Goal: Task Accomplishment & Management: Manage account settings

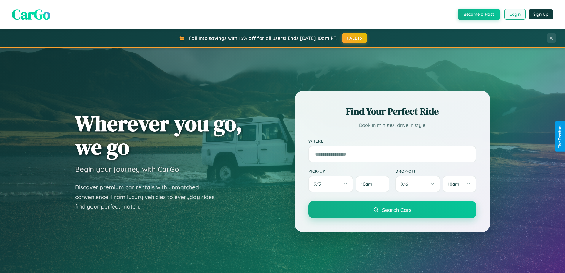
click at [515, 14] on button "Login" at bounding box center [515, 14] width 21 height 11
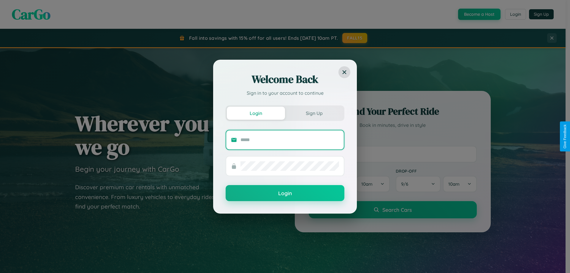
click at [290, 140] on input "text" at bounding box center [289, 139] width 99 height 9
type input "**********"
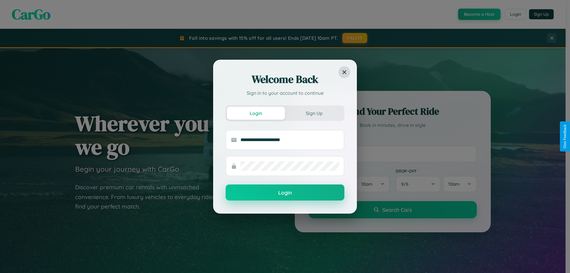
click at [285, 193] on button "Login" at bounding box center [285, 192] width 119 height 16
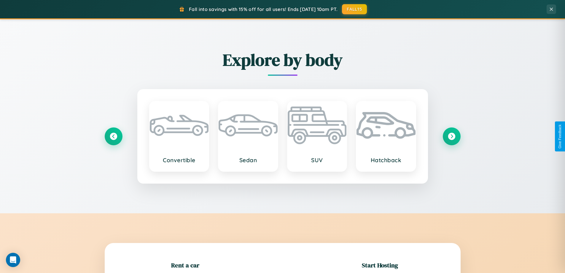
scroll to position [128, 0]
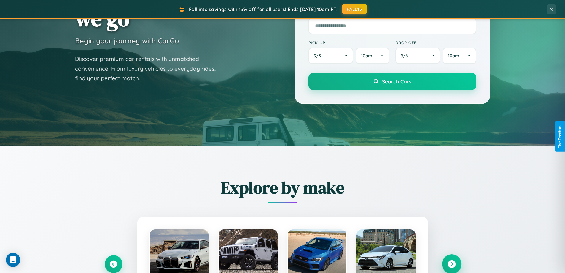
click at [452, 264] on icon at bounding box center [452, 264] width 8 height 8
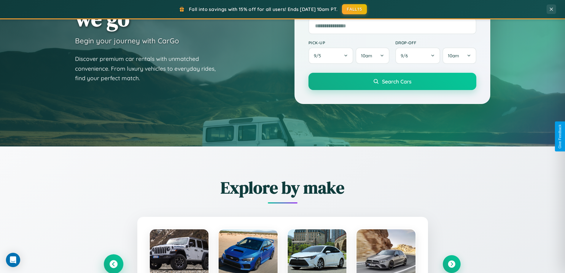
click at [113, 264] on icon at bounding box center [114, 264] width 8 height 8
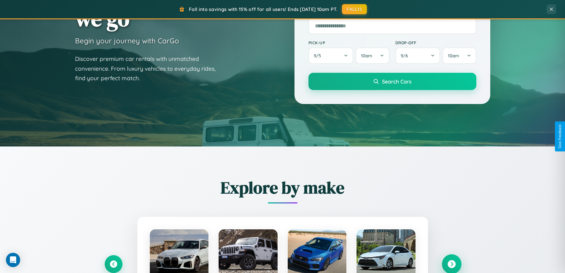
click at [452, 264] on icon at bounding box center [452, 264] width 8 height 8
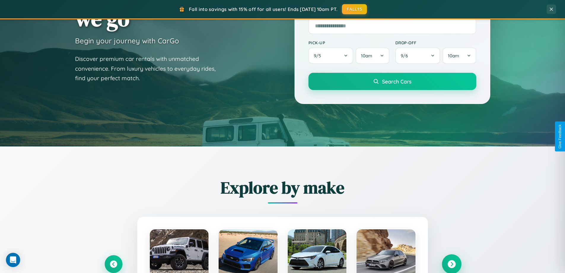
click at [452, 263] on icon at bounding box center [452, 264] width 8 height 8
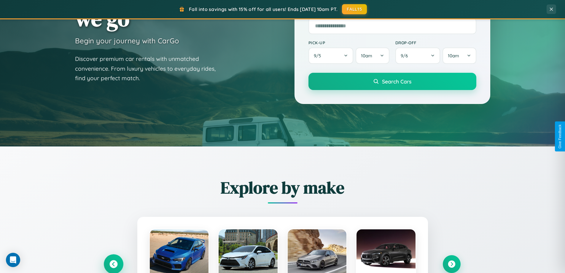
click at [113, 264] on icon at bounding box center [114, 264] width 8 height 8
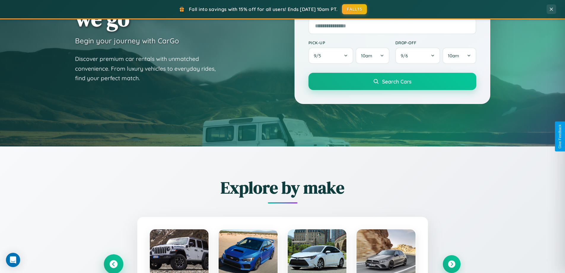
scroll to position [408, 0]
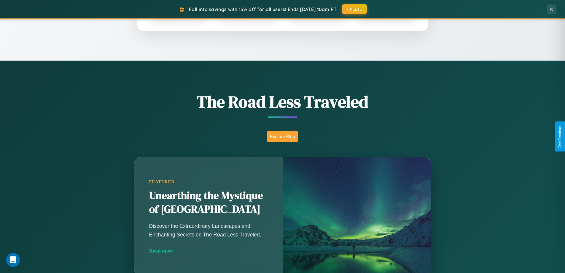
click at [283, 136] on button "Explore Blog" at bounding box center [282, 136] width 31 height 11
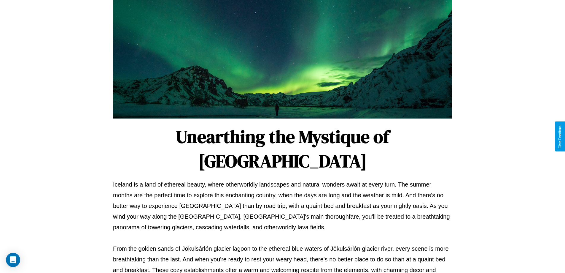
scroll to position [192, 0]
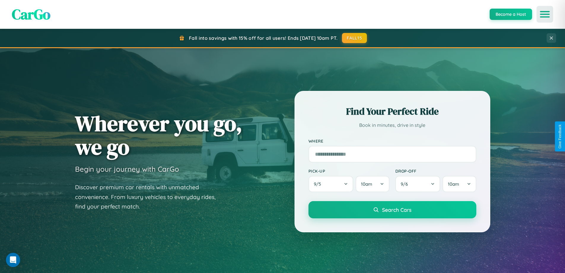
click at [545, 14] on icon "Open menu" at bounding box center [545, 14] width 9 height 5
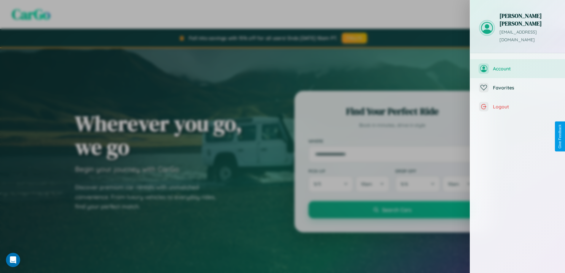
click at [518, 66] on span "Account" at bounding box center [524, 69] width 63 height 6
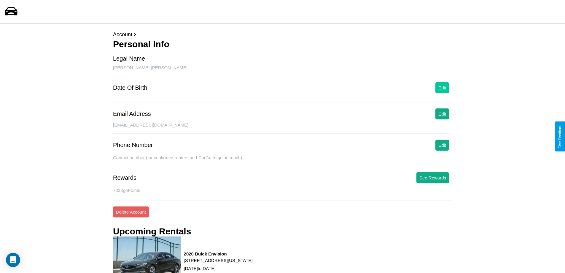
click at [443, 88] on button "Edit" at bounding box center [443, 87] width 14 height 11
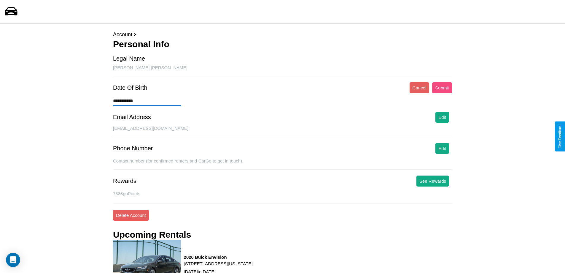
type input "**********"
click at [442, 88] on button "Submit" at bounding box center [442, 87] width 20 height 11
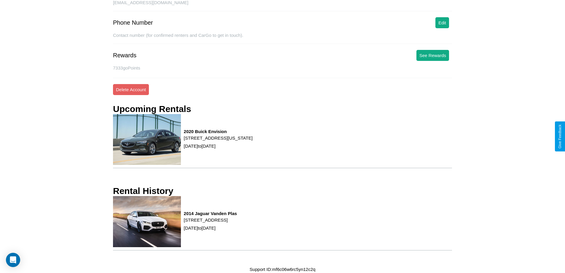
scroll to position [128, 0]
